Goal: Task Accomplishment & Management: Complete application form

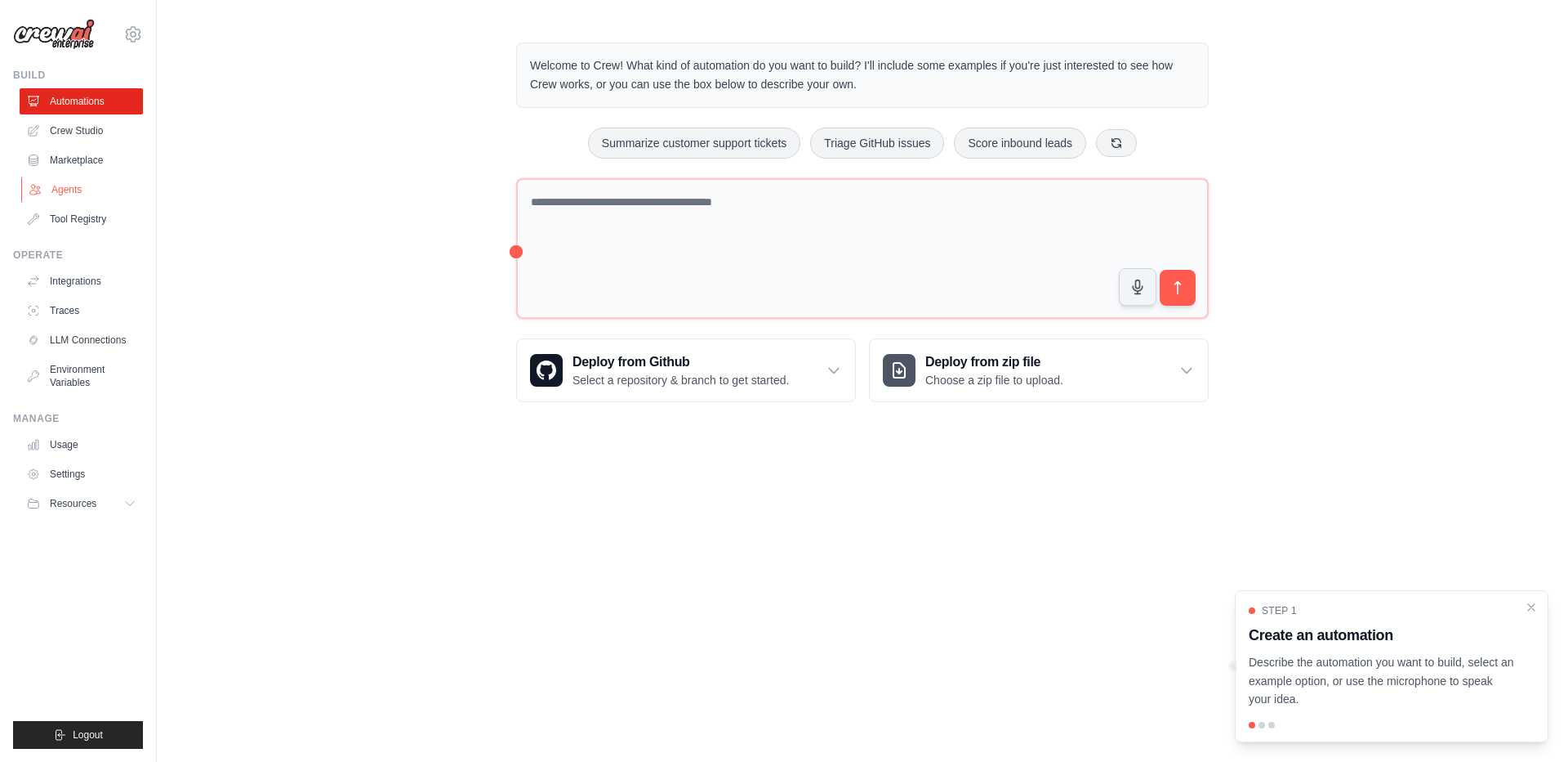
click at [87, 186] on link "Agents" at bounding box center [83, 190] width 124 height 26
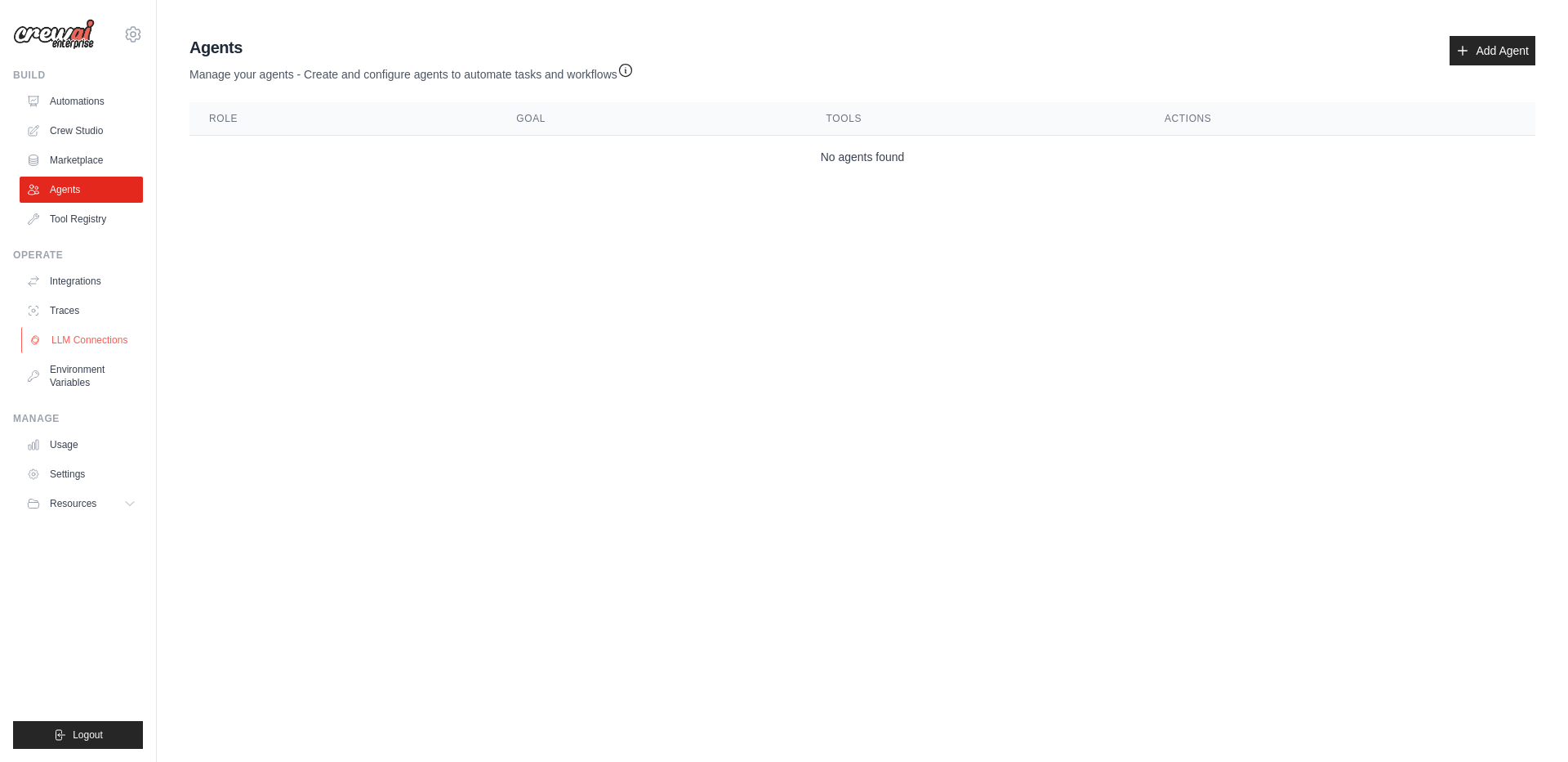
click at [78, 341] on link "LLM Connections" at bounding box center [83, 340] width 124 height 26
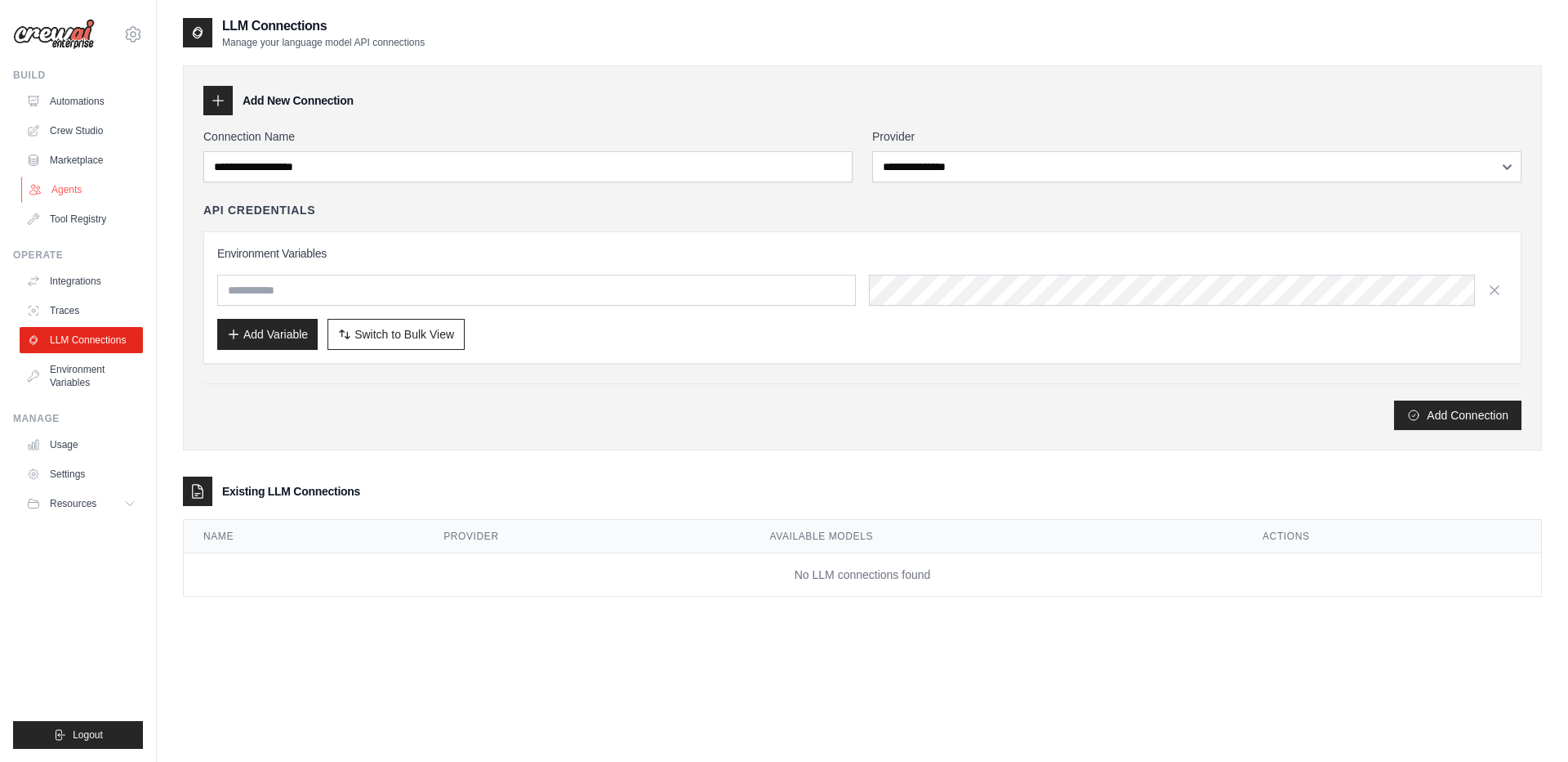
click at [88, 201] on link "Agents" at bounding box center [83, 190] width 124 height 26
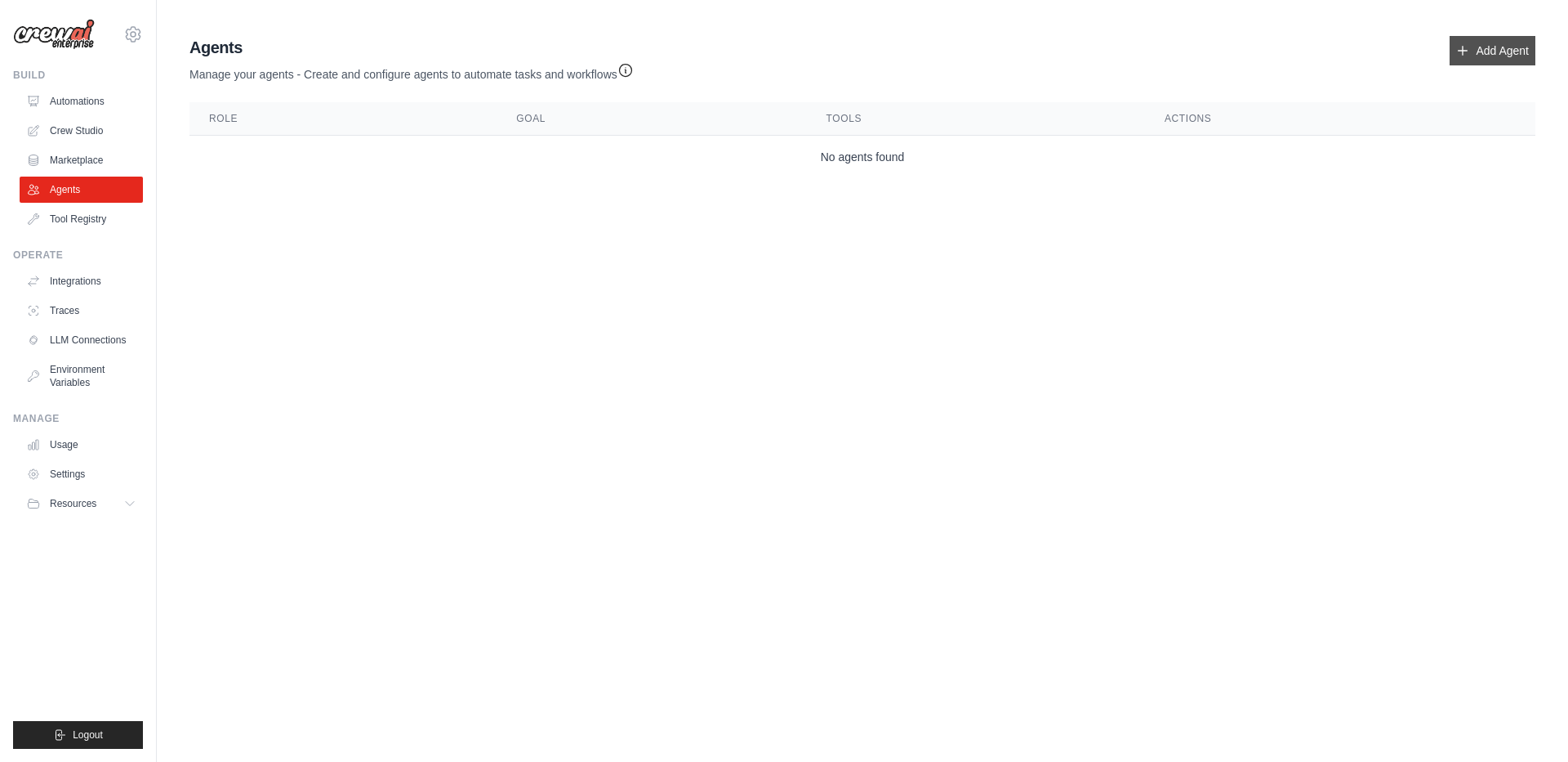
click at [1510, 50] on link "Add Agent" at bounding box center [1492, 51] width 86 height 29
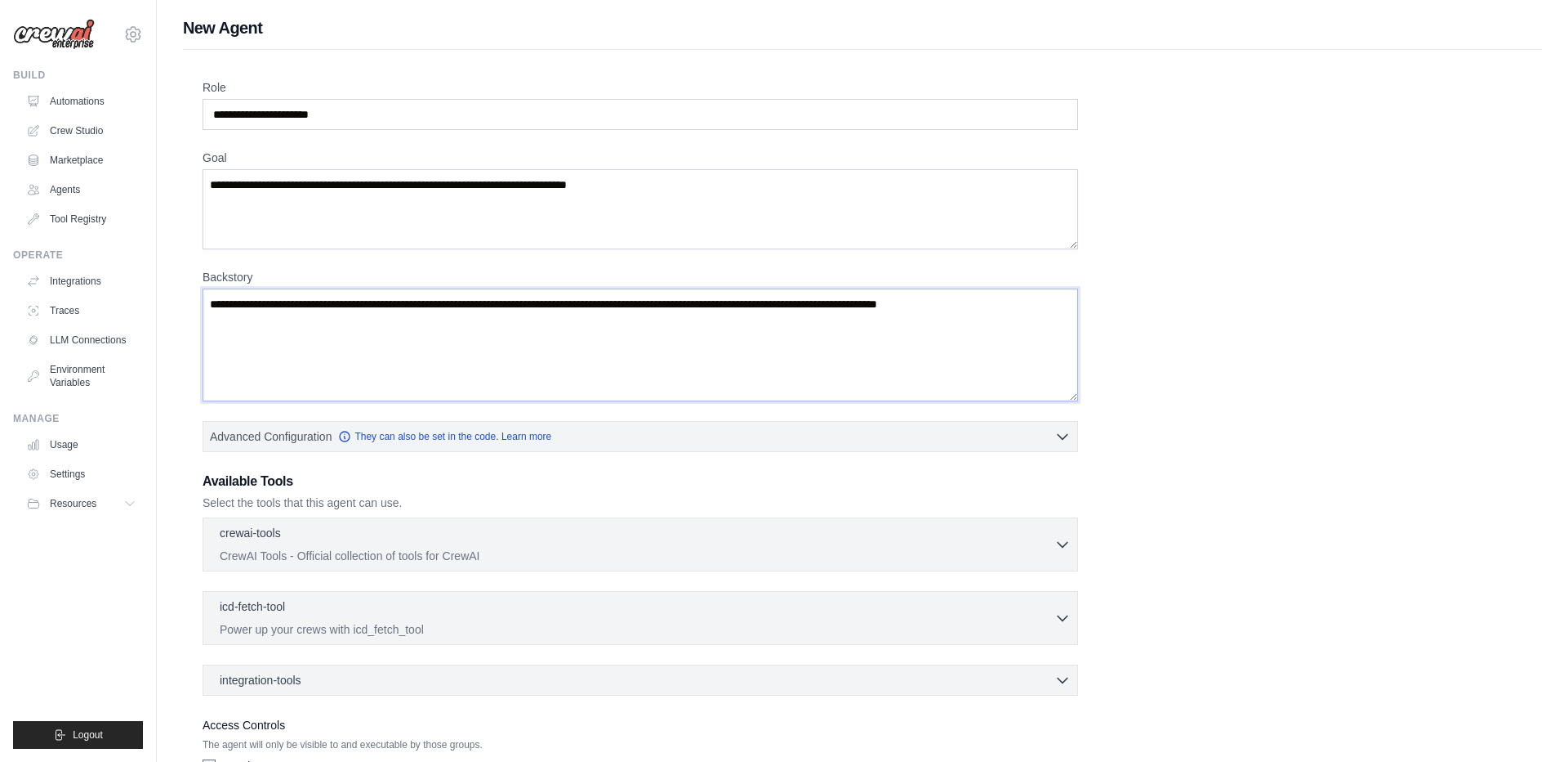
click at [612, 331] on textarea "Backstory" at bounding box center [640, 345] width 875 height 113
click at [595, 331] on textarea "Backstory" at bounding box center [640, 345] width 875 height 113
click at [613, 304] on textarea "Backstory" at bounding box center [640, 345] width 875 height 113
drag, startPoint x: 615, startPoint y: 304, endPoint x: 695, endPoint y: 318, distance: 81.2
click at [699, 321] on textarea "Backstory" at bounding box center [640, 345] width 875 height 113
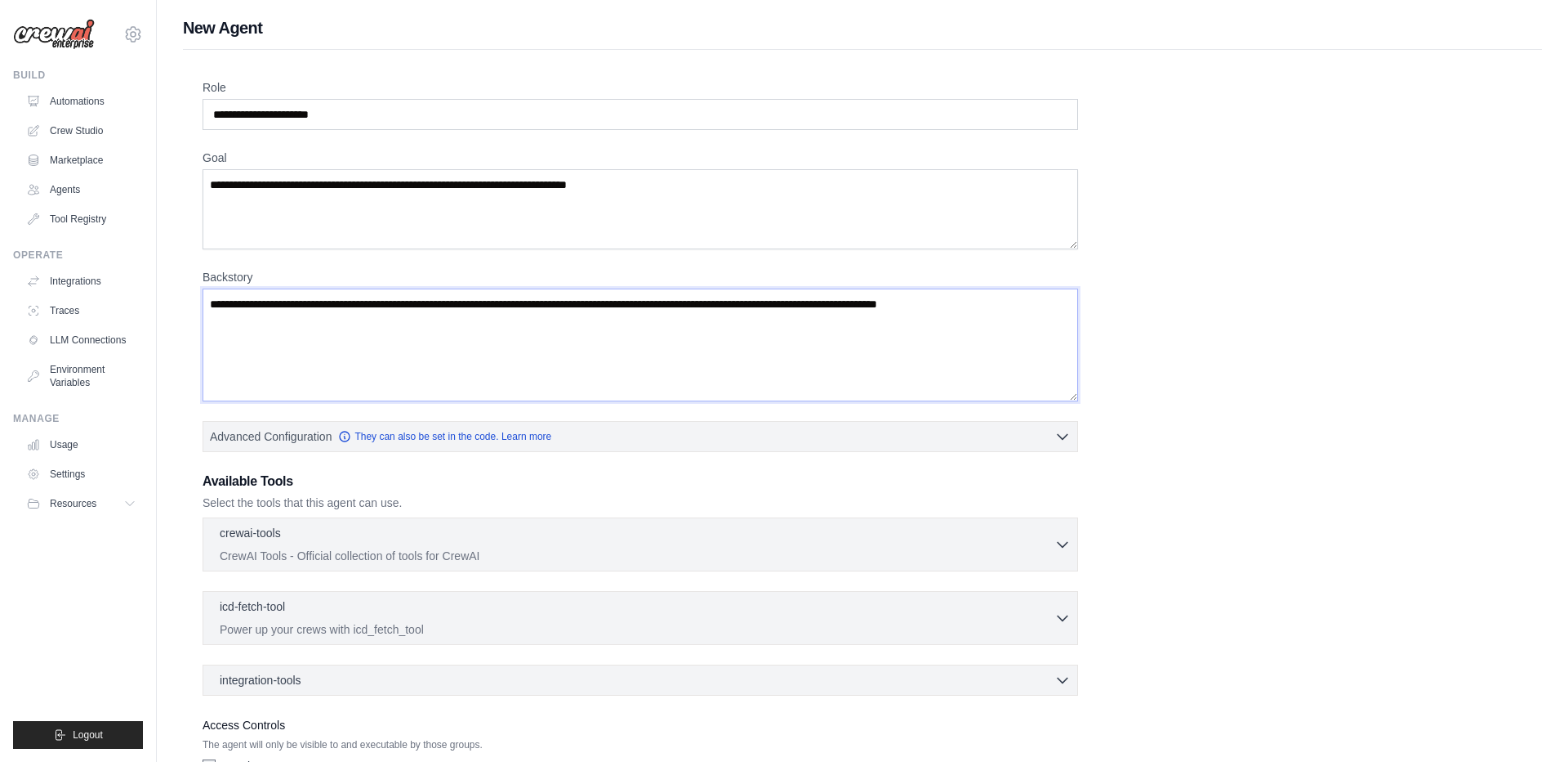
click at [695, 318] on textarea "Backstory" at bounding box center [640, 345] width 875 height 113
click at [676, 241] on textarea "Goal" at bounding box center [640, 210] width 875 height 80
click at [641, 125] on input "Role" at bounding box center [640, 115] width 875 height 31
click at [624, 240] on textarea "Goal" at bounding box center [640, 210] width 875 height 80
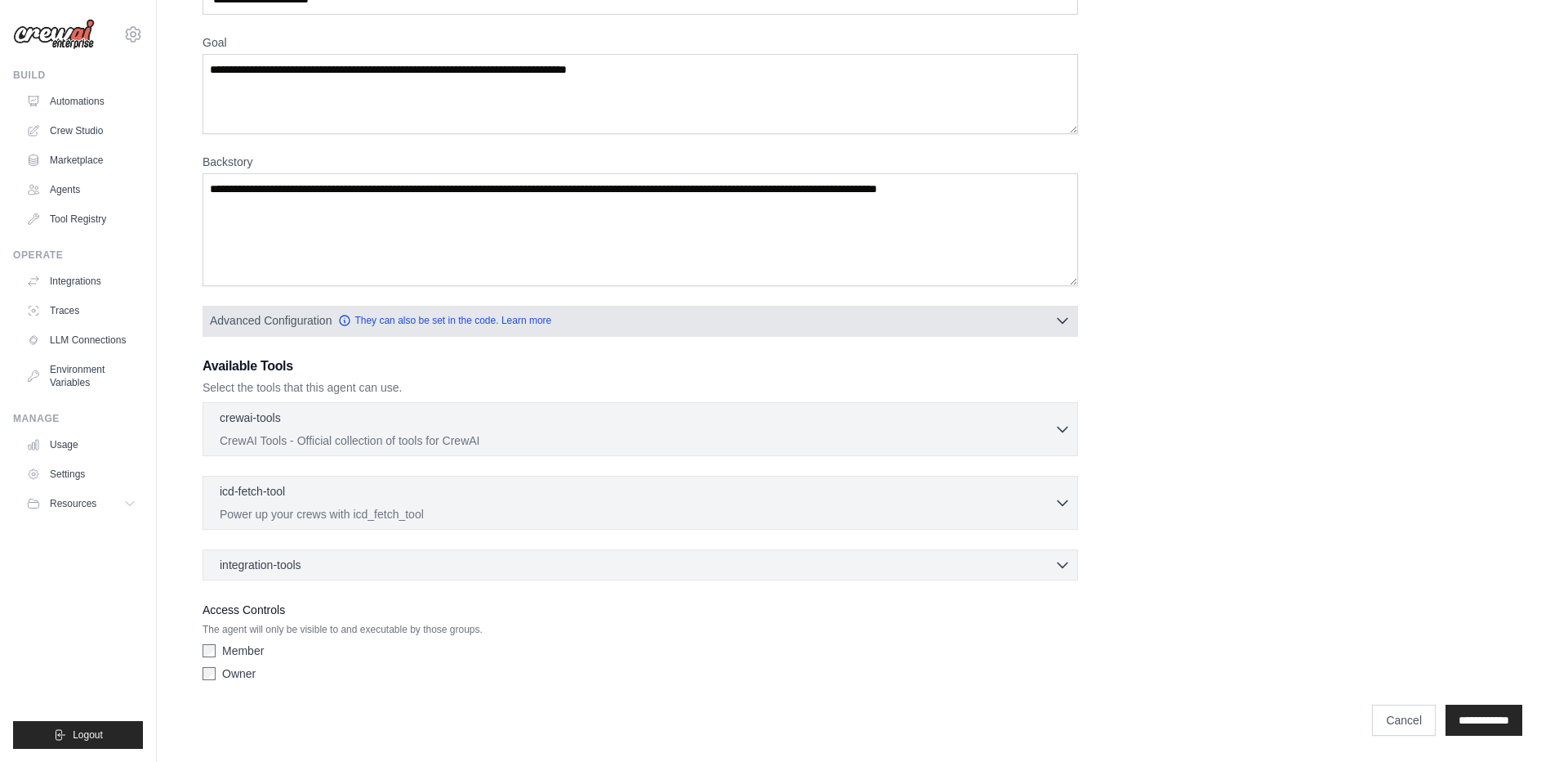
click at [617, 315] on button "Advanced Configuration They can also be set in the code. Learn more" at bounding box center [640, 320] width 874 height 29
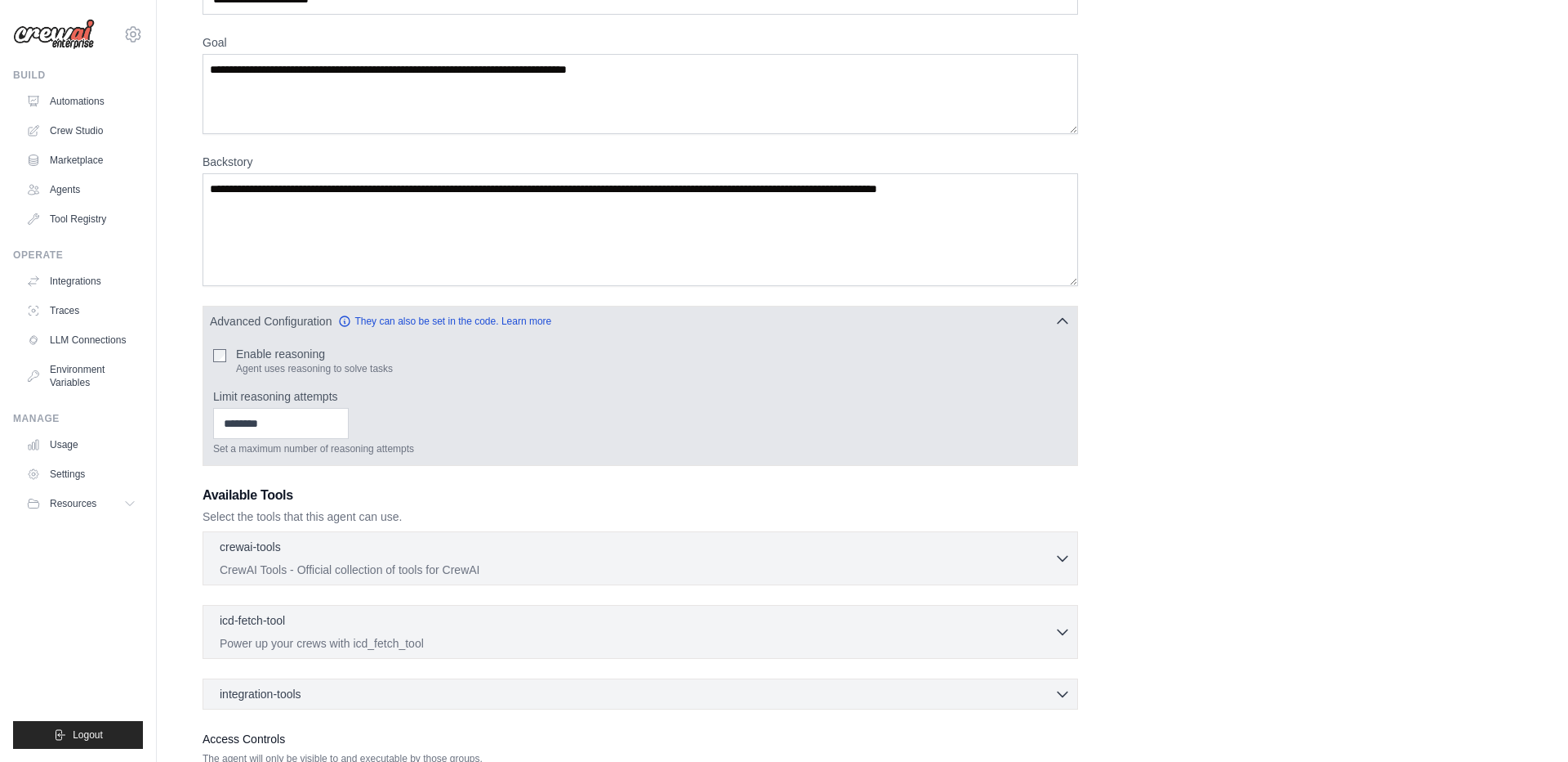
click at [285, 353] on label "Enable reasoning" at bounding box center [315, 354] width 157 height 16
click at [300, 430] on input "Limit reasoning attempts" at bounding box center [281, 423] width 136 height 31
click at [474, 406] on div "Limit reasoning attempts Set a maximum number of reasoning attempts" at bounding box center [640, 422] width 854 height 67
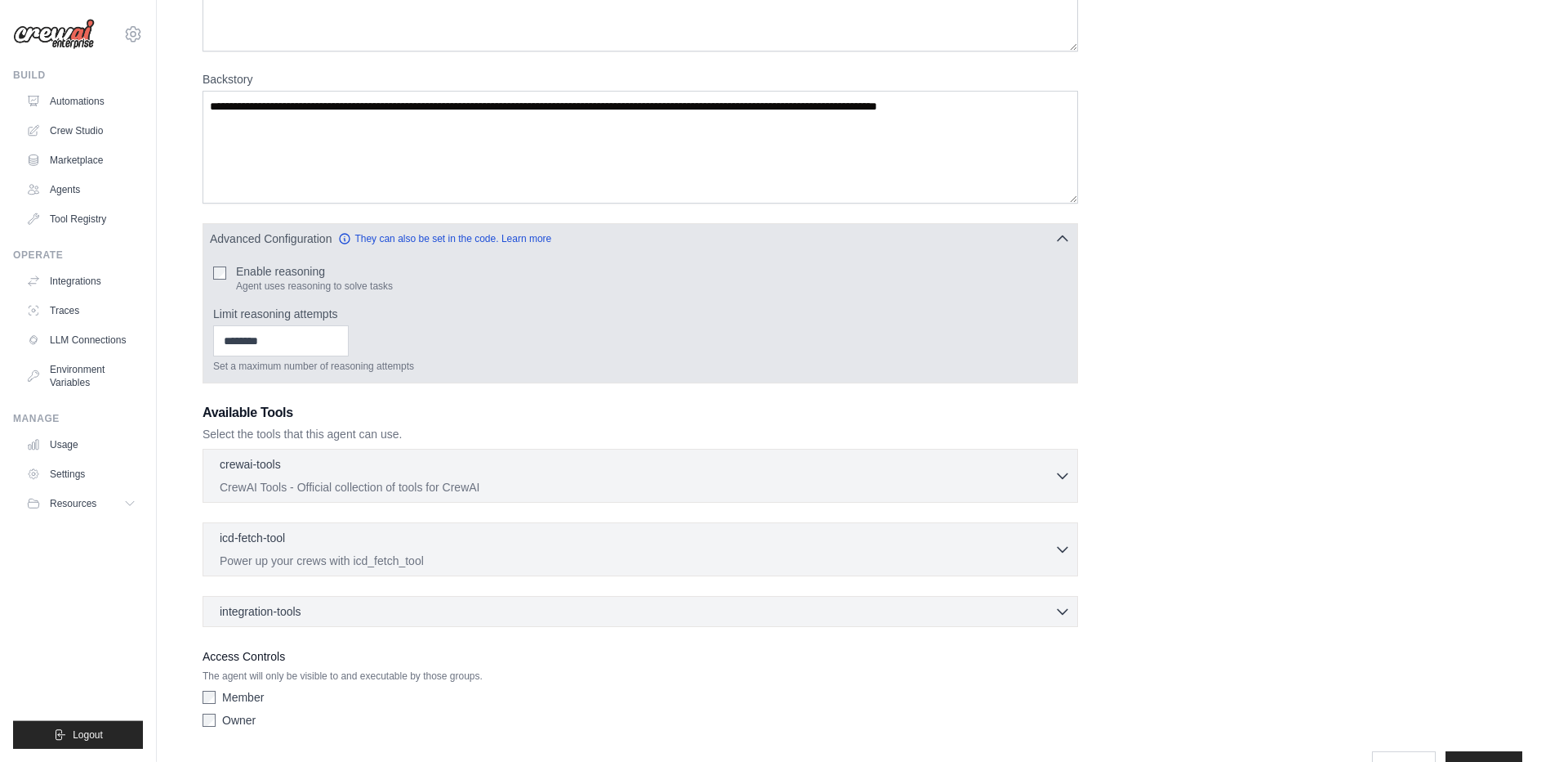
scroll to position [201, 0]
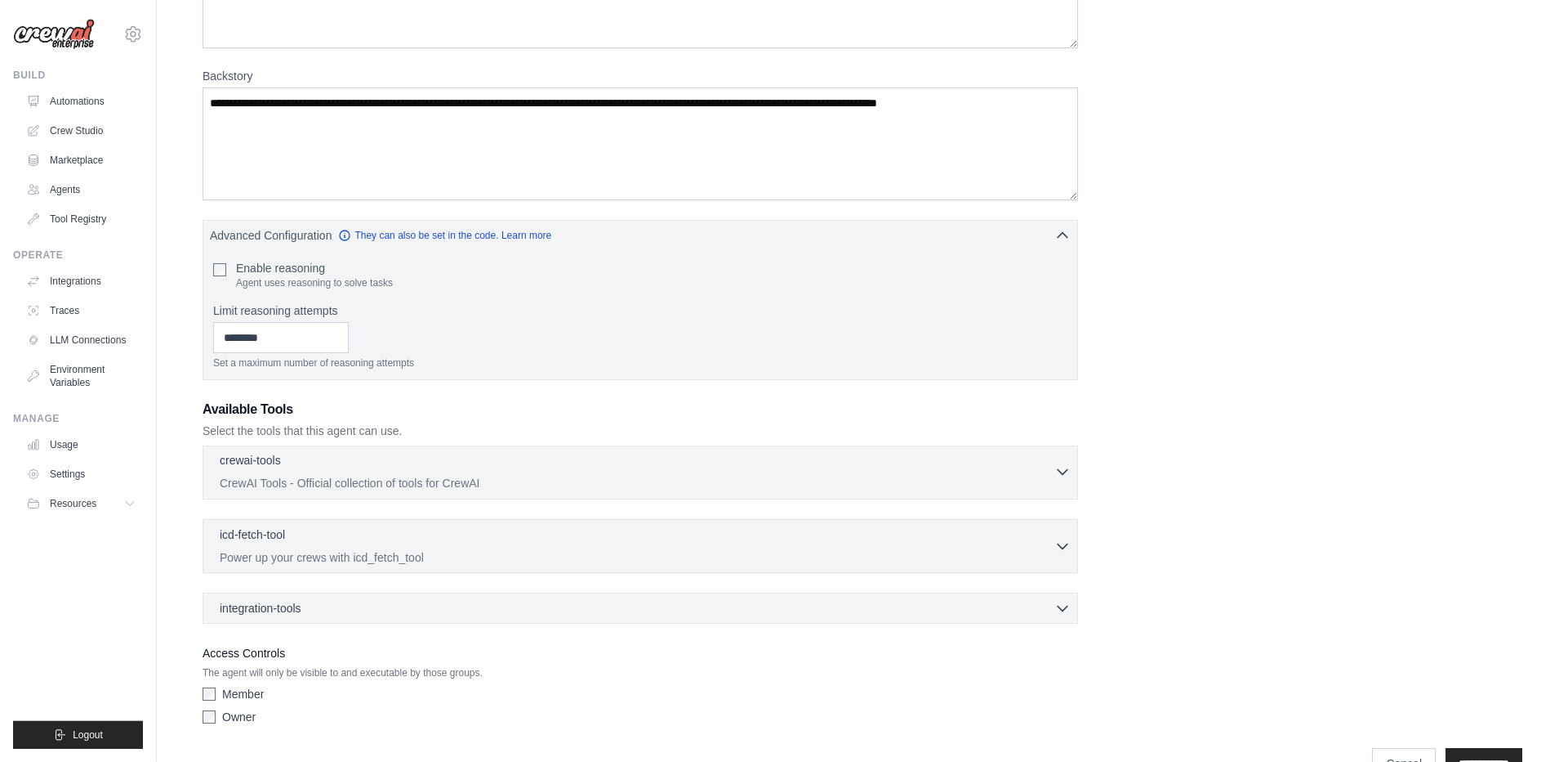
click at [494, 458] on div "crewai-tools 0 selected" at bounding box center [637, 462] width 834 height 20
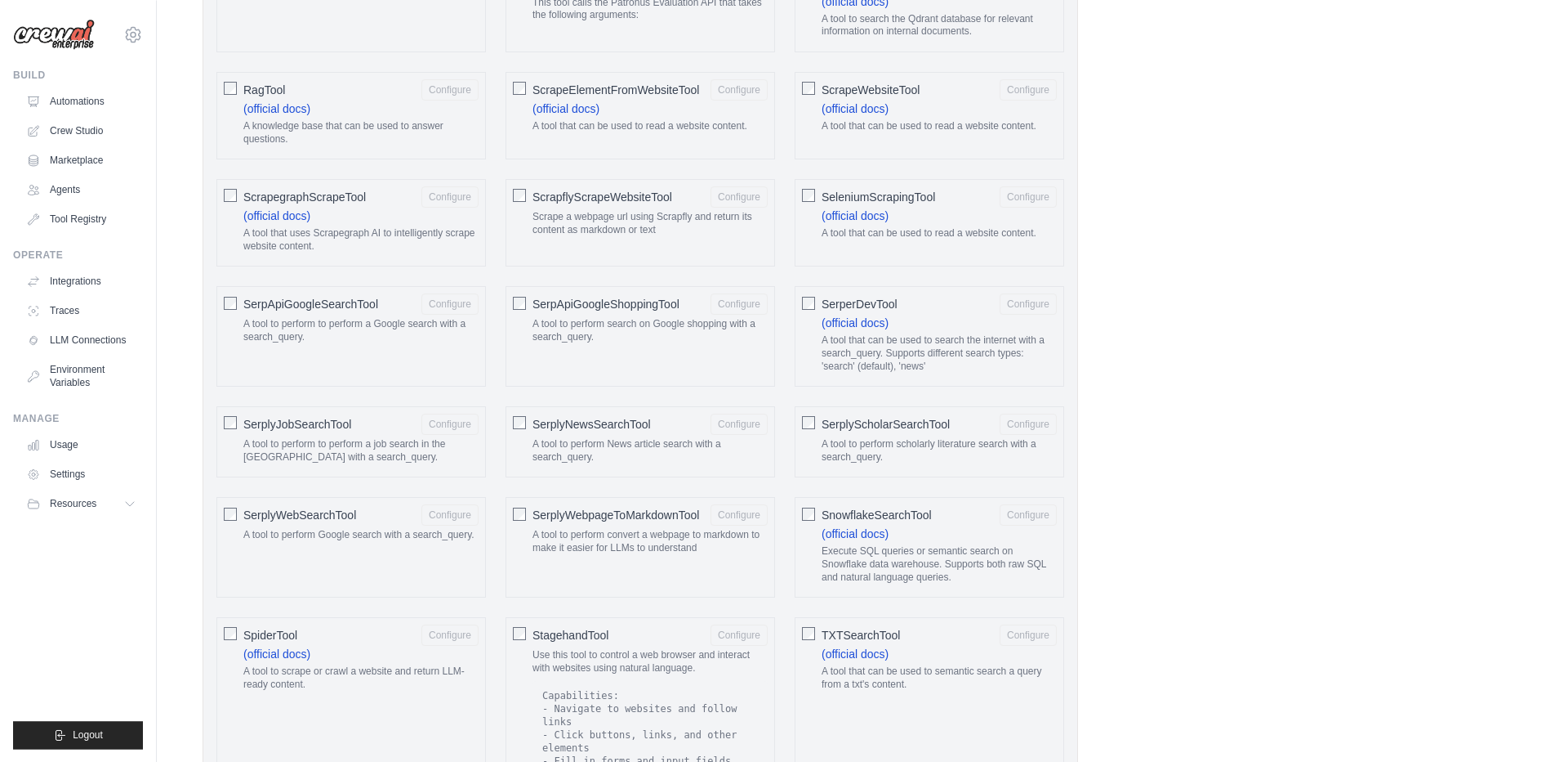
scroll to position [2185, 0]
